Goal: Task Accomplishment & Management: Use online tool/utility

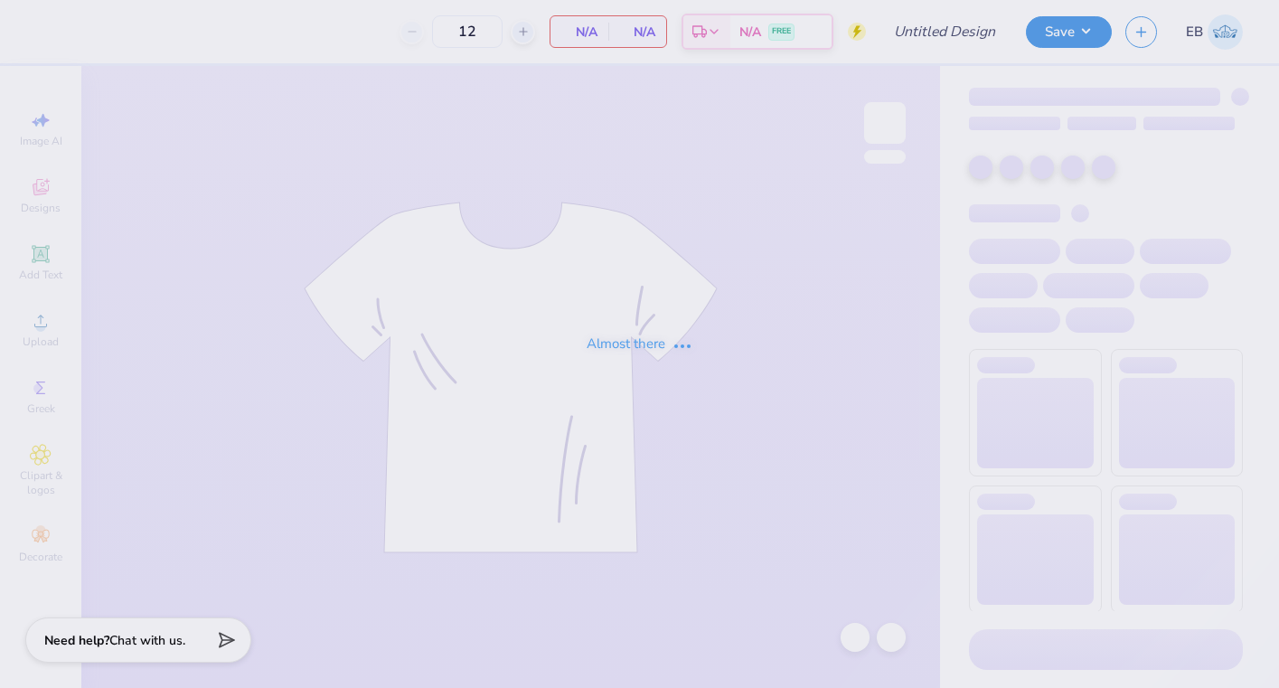
type input "Sydney Brown : Purdue University"
type input "24"
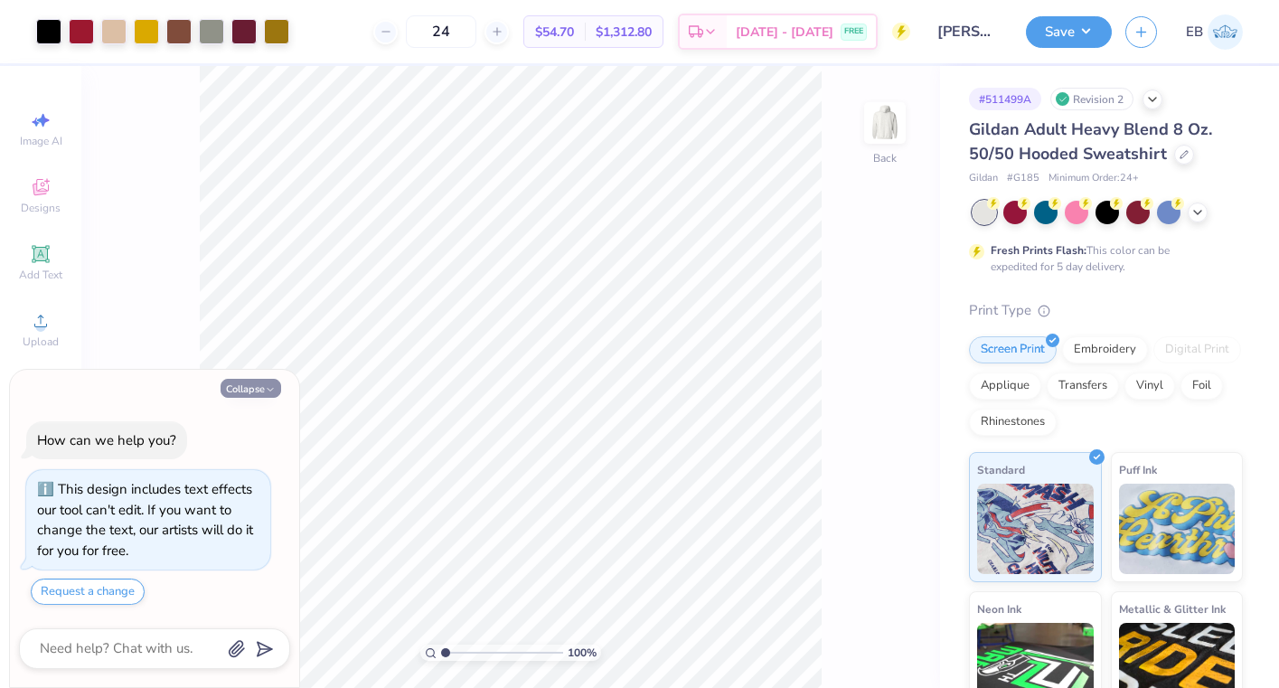
click at [249, 388] on button "Collapse" at bounding box center [251, 388] width 61 height 19
type textarea "x"
